Goal: Check status: Check status

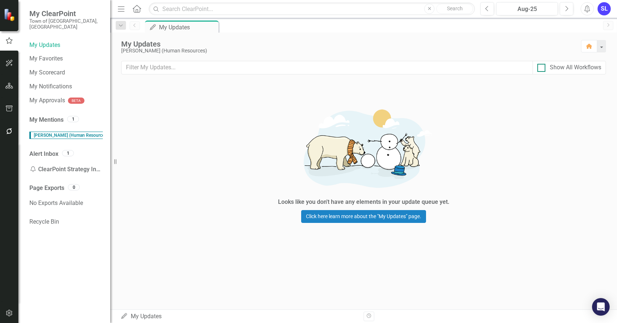
click at [542, 68] on div at bounding box center [541, 68] width 8 height 8
click at [542, 68] on input "Show All Workflows" at bounding box center [539, 66] width 5 height 5
checkbox input "true"
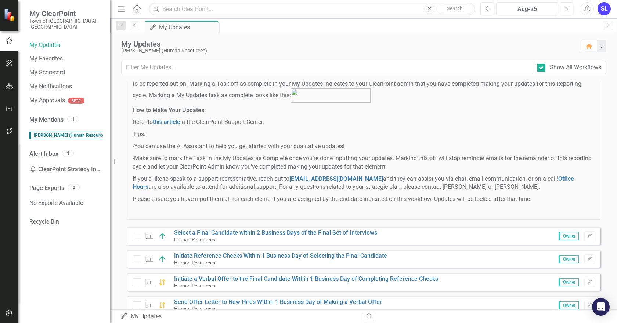
scroll to position [257, 0]
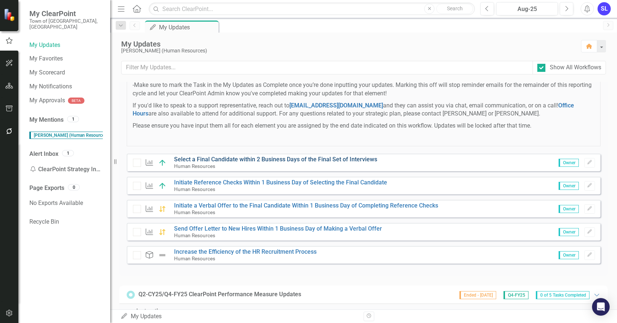
click at [316, 163] on link "Select a Final Candidate within 2 Business Days of the Final Set of Interviews" at bounding box center [275, 159] width 203 height 7
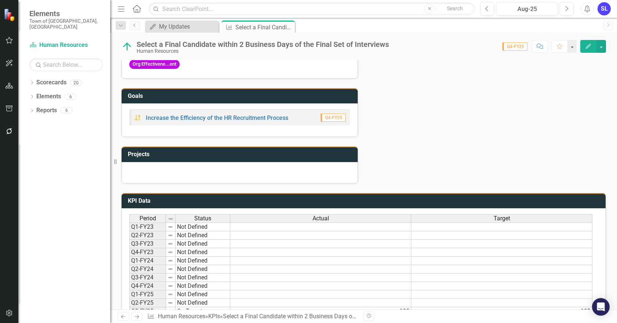
scroll to position [246, 0]
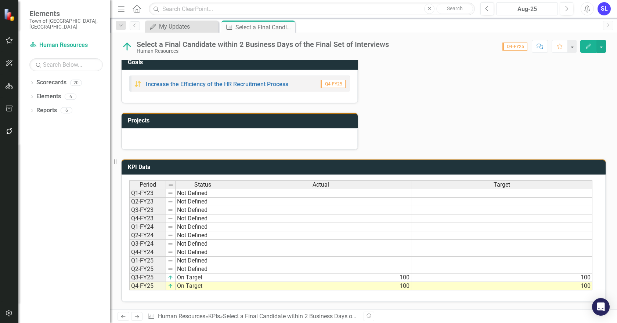
click at [524, 11] on div "Aug-25" at bounding box center [527, 9] width 57 height 9
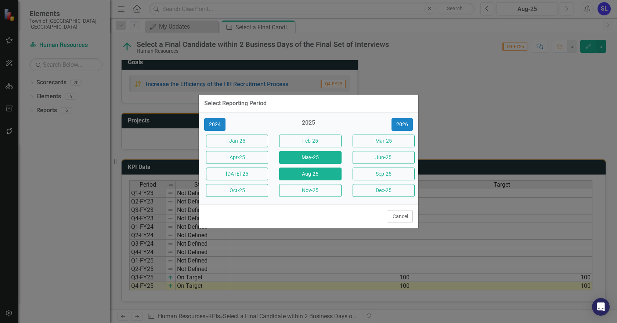
click at [320, 156] on button "May-25" at bounding box center [310, 157] width 62 height 13
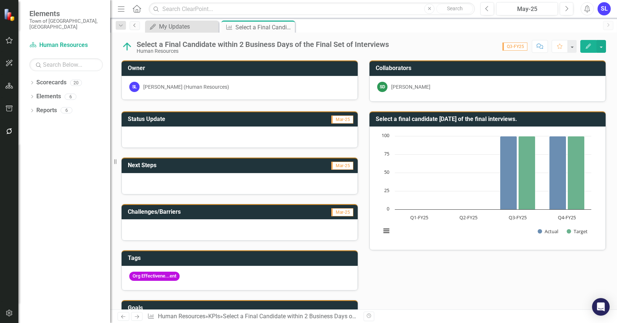
click at [134, 26] on icon "Previous" at bounding box center [135, 25] width 6 height 4
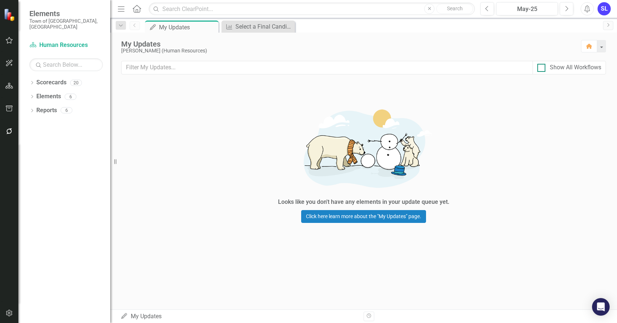
click at [539, 69] on div at bounding box center [541, 68] width 8 height 8
click at [539, 69] on input "Show All Workflows" at bounding box center [539, 66] width 5 height 5
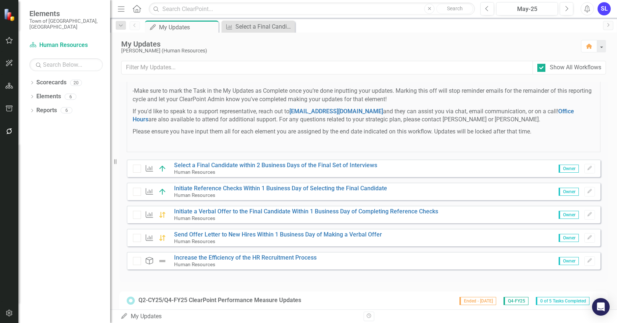
scroll to position [257, 0]
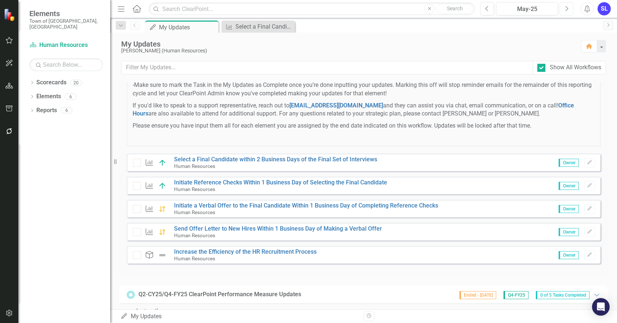
click at [566, 10] on icon "Next" at bounding box center [566, 9] width 4 height 7
click at [565, 10] on icon "Next" at bounding box center [566, 9] width 4 height 7
click at [562, 11] on button "Next" at bounding box center [567, 8] width 14 height 13
click at [541, 65] on input "Show All Workflows" at bounding box center [539, 66] width 5 height 5
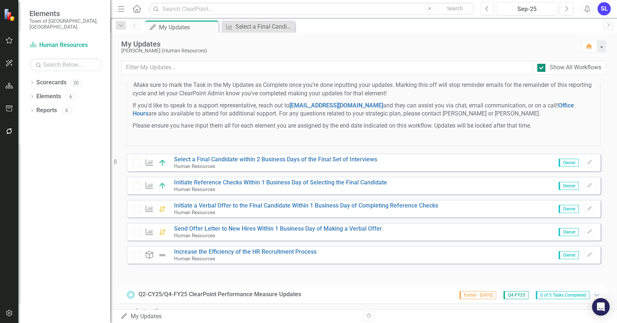
checkbox input "false"
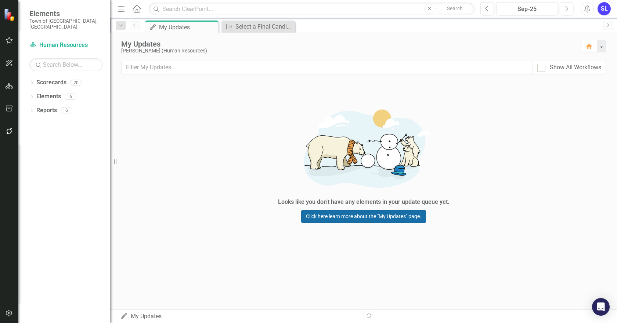
click at [373, 216] on link "Click here learn more about the "My Updates" page." at bounding box center [363, 216] width 125 height 13
